Goal: Find specific page/section: Find specific page/section

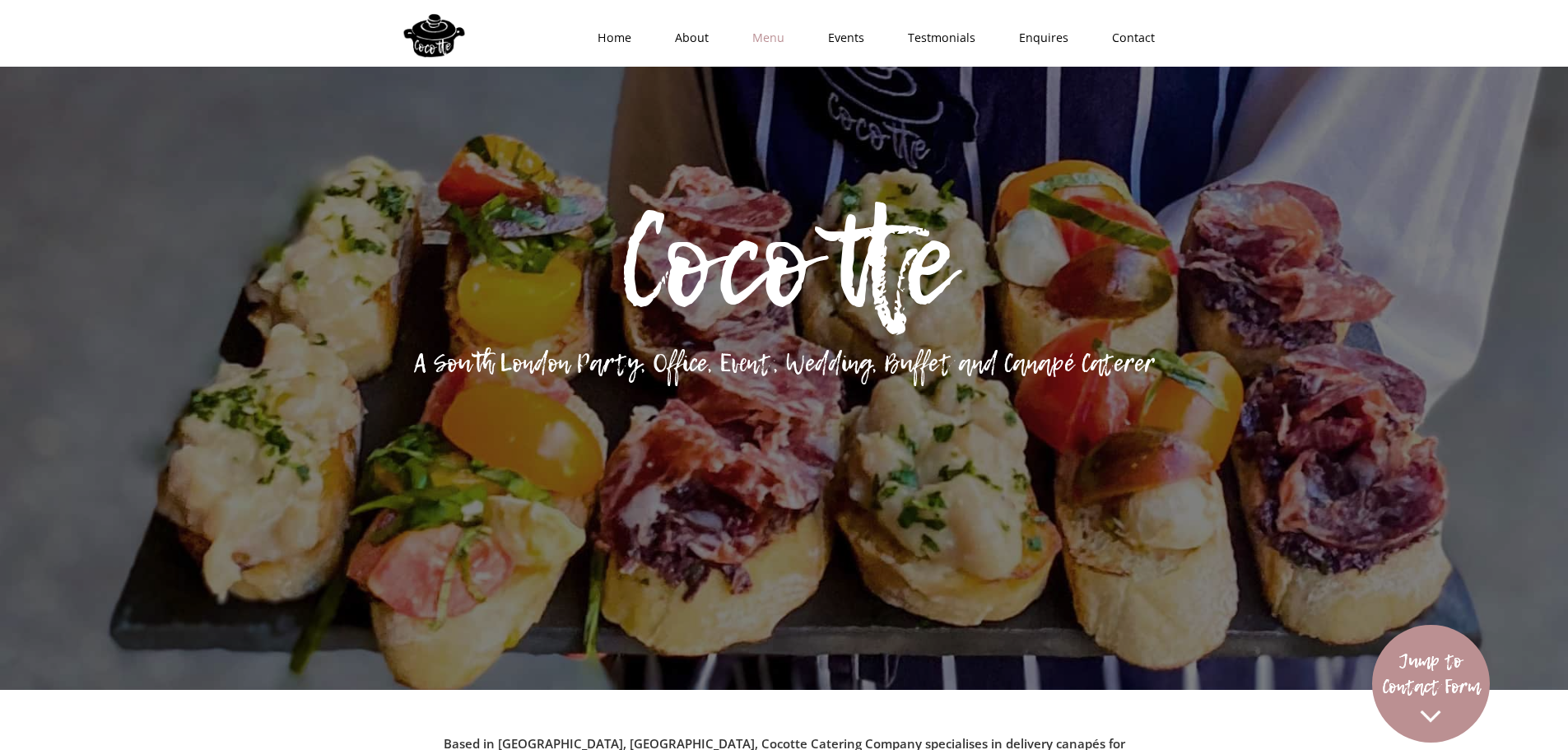
click at [779, 35] on link "Menu" at bounding box center [763, 38] width 76 height 49
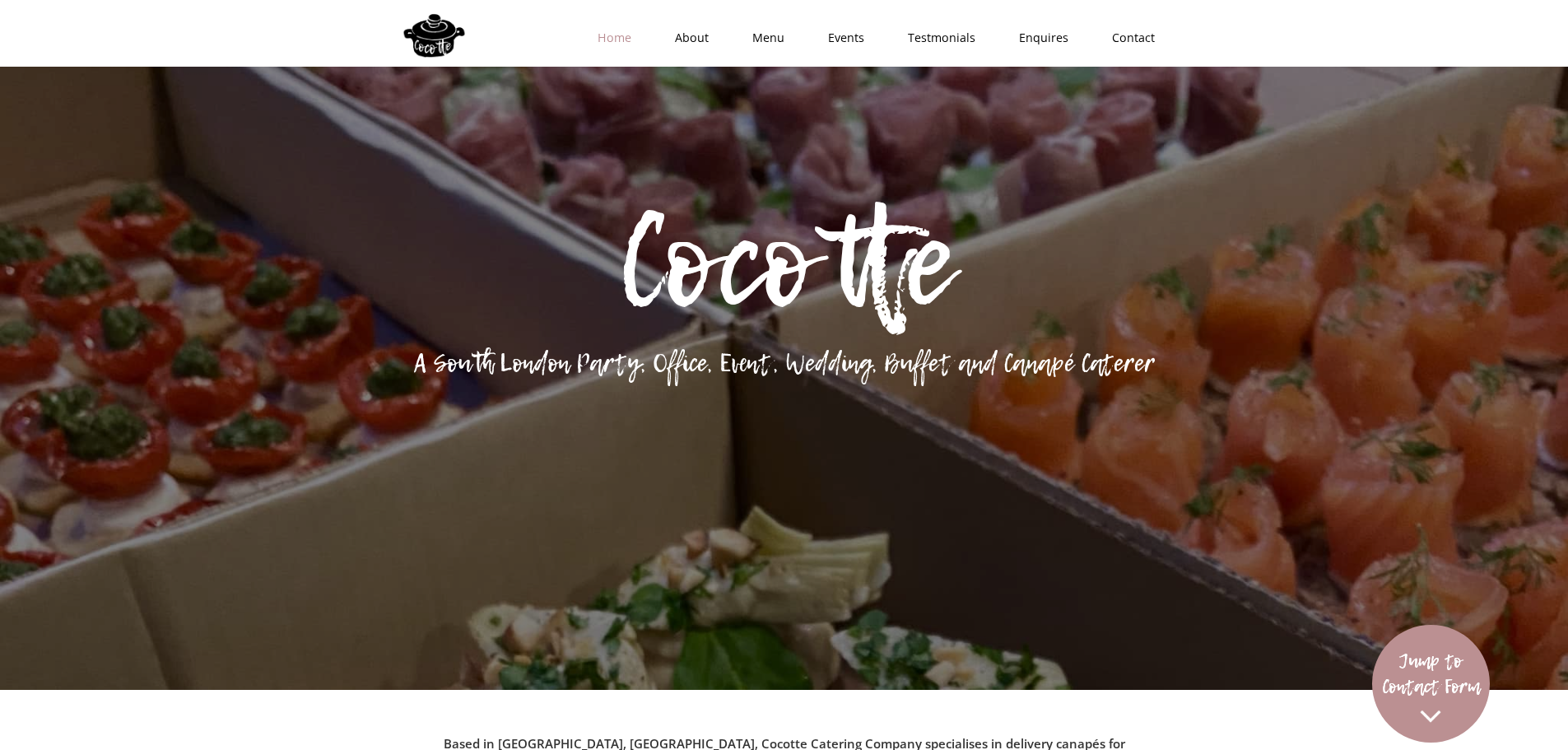
click at [606, 42] on link "Home" at bounding box center [609, 38] width 78 height 49
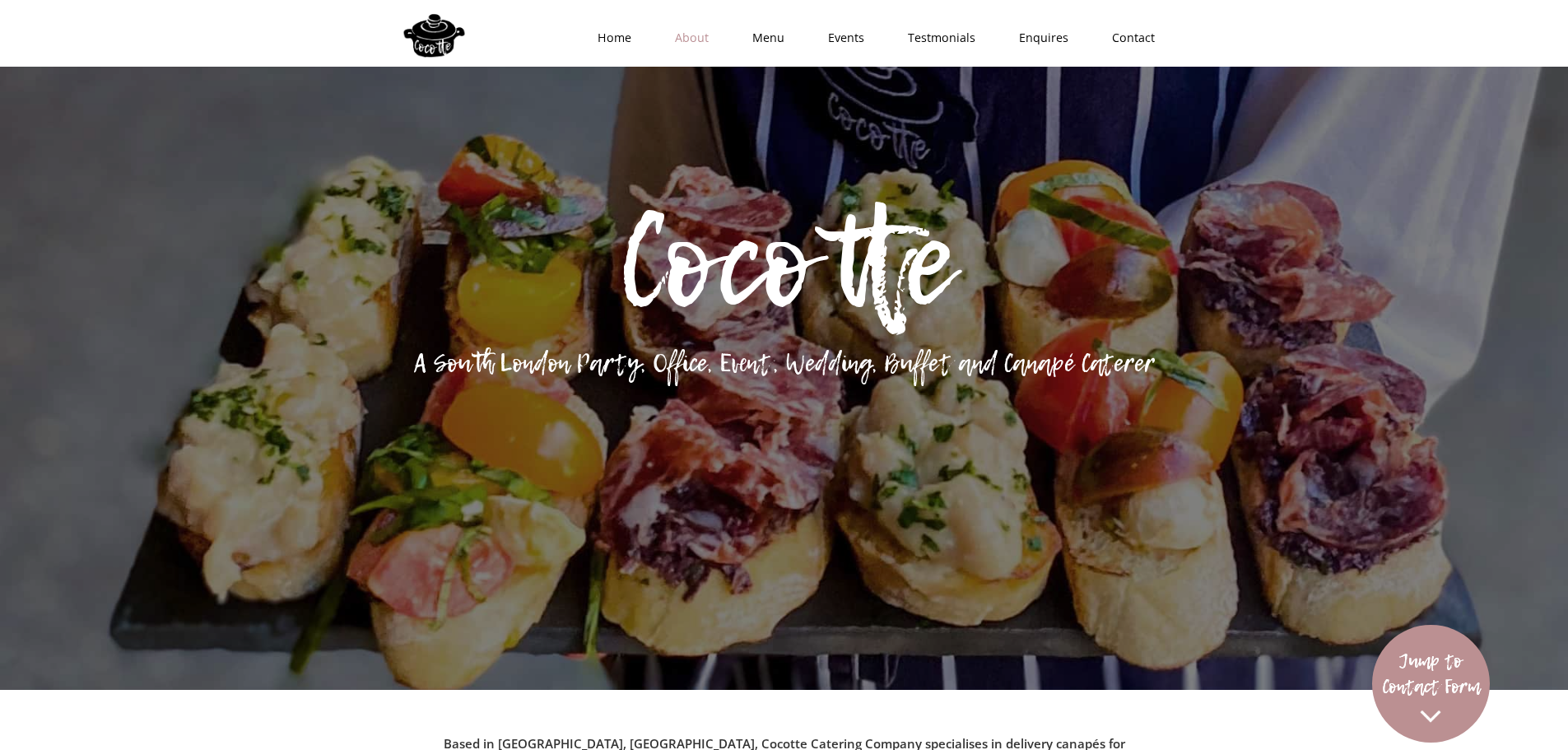
click at [710, 47] on link "About" at bounding box center [686, 38] width 78 height 49
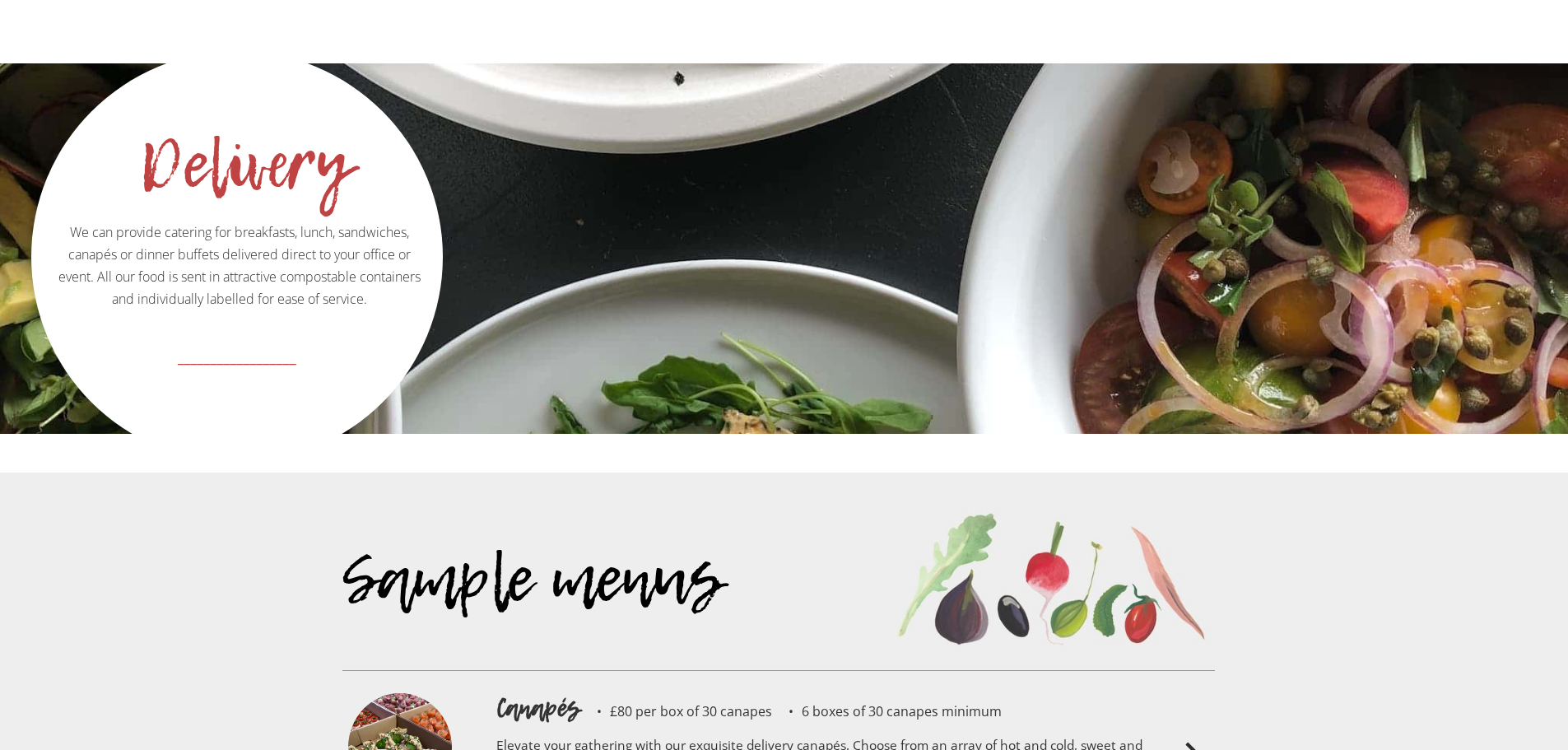
scroll to position [3195, 0]
click at [295, 197] on p "We can provide catering for breakfasts, lunch, sandwiches, canapés or dinner bu…" at bounding box center [237, 197] width 406 height 285
click at [533, 270] on div "Delivery We can provide catering for breakfasts, lunch, sandwiches, canapés or …" at bounding box center [784, 250] width 1568 height 370
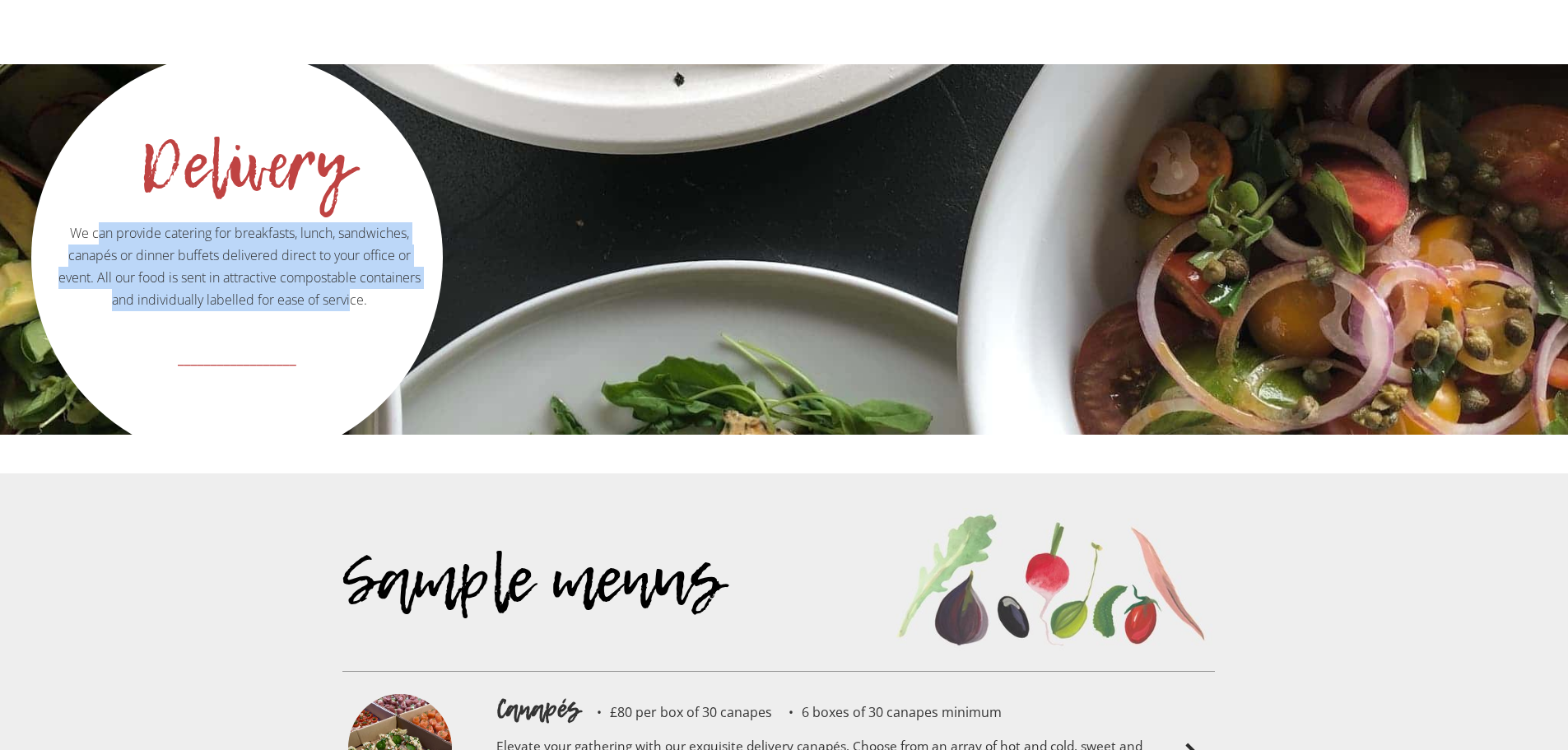
drag, startPoint x: 96, startPoint y: 182, endPoint x: 383, endPoint y: 244, distance: 293.6
click at [383, 244] on p "We can provide catering for breakfasts, lunch, sandwiches, canapés or dinner bu…" at bounding box center [237, 197] width 406 height 285
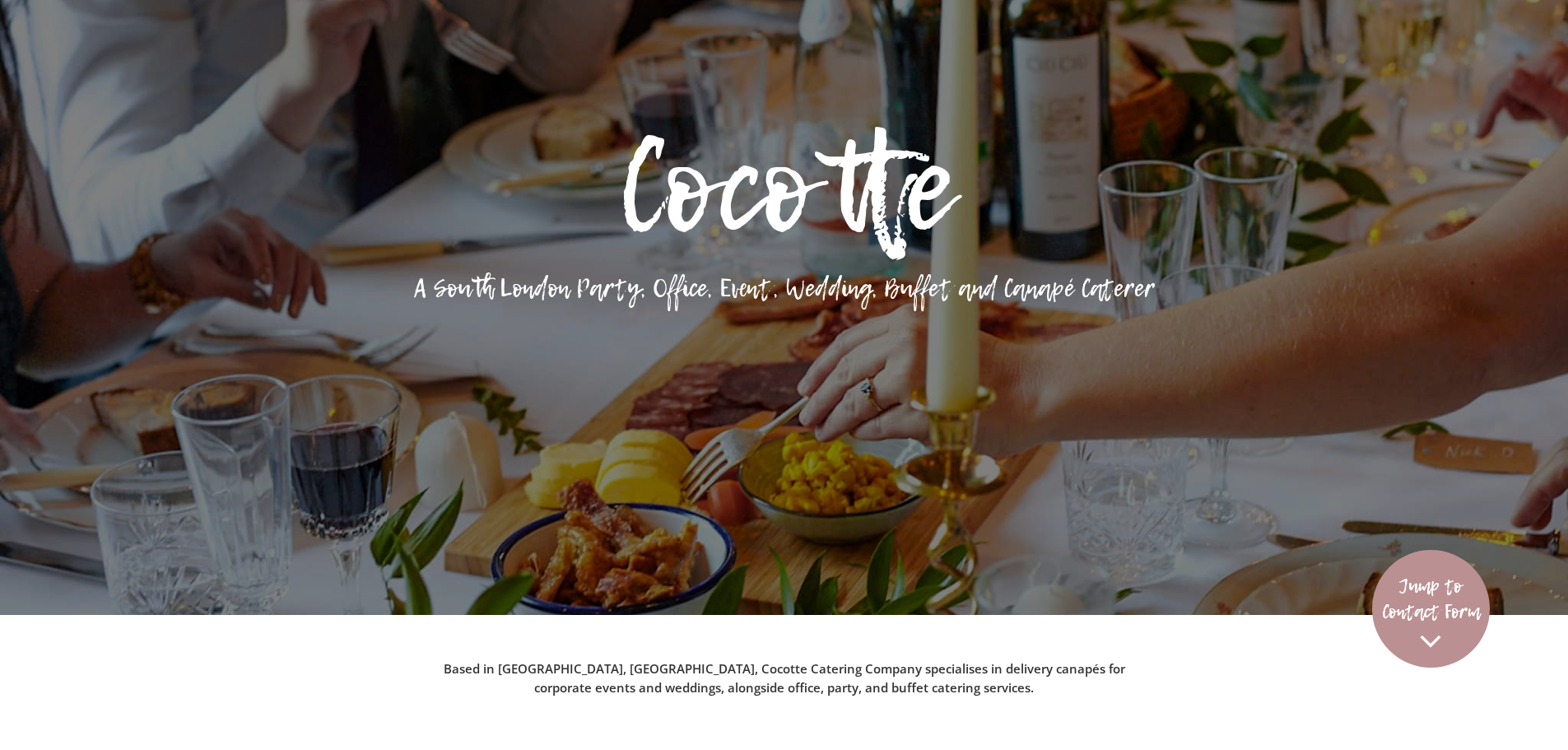
scroll to position [0, 0]
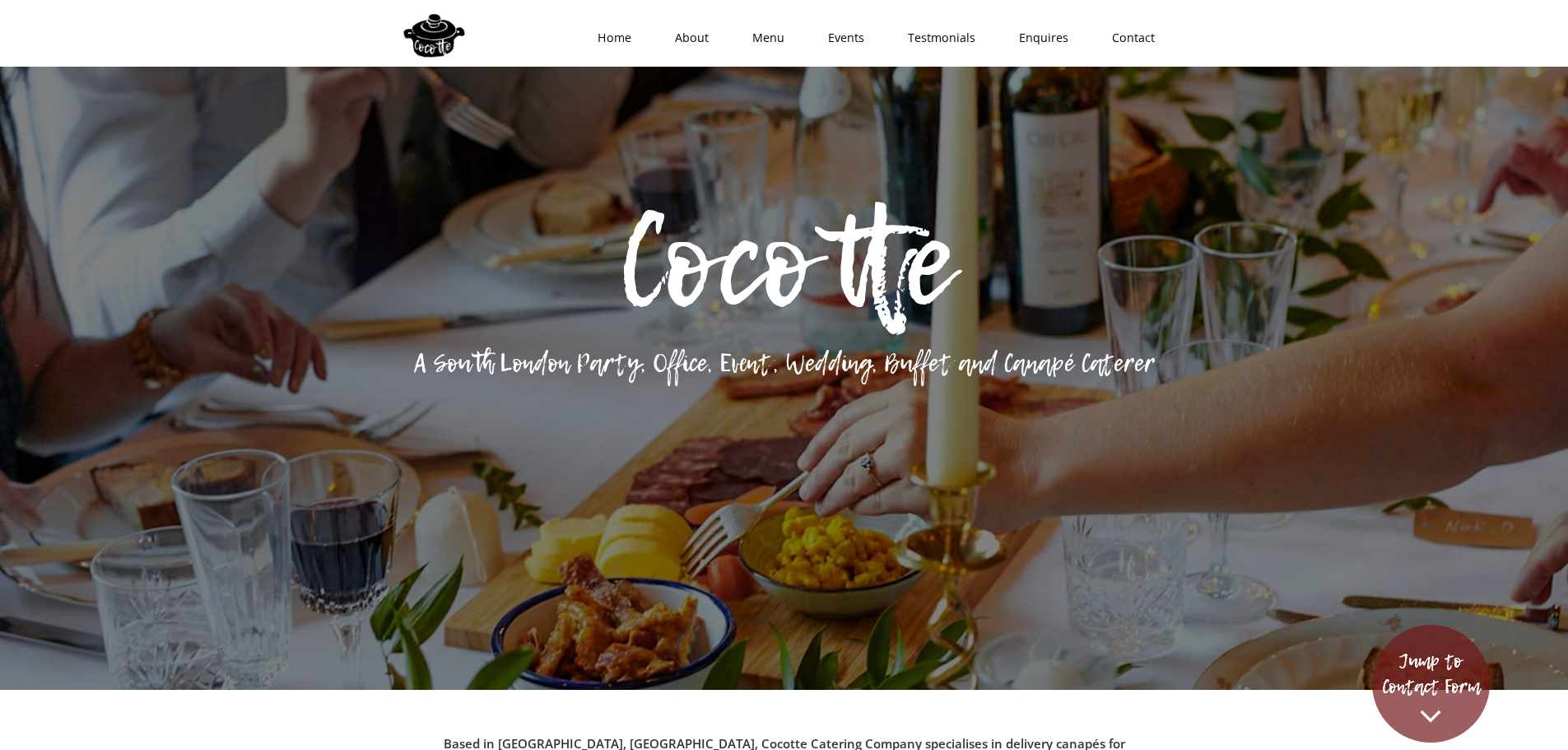
click at [1409, 704] on link "Jump to Contact Form" at bounding box center [1430, 684] width 118 height 118
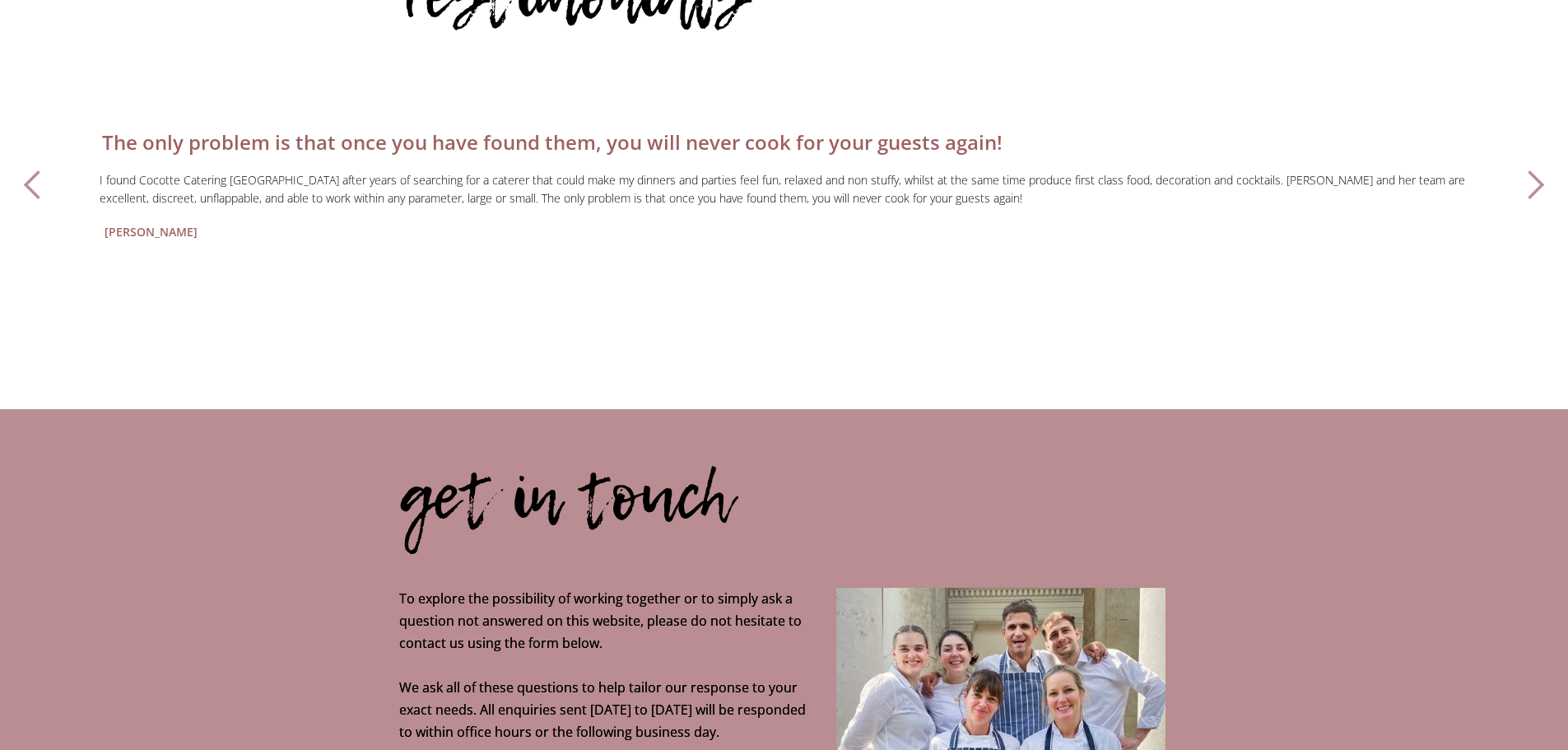
scroll to position [4796, 0]
